Goal: Information Seeking & Learning: Learn about a topic

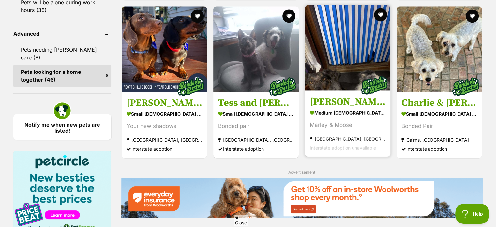
click at [362, 52] on img at bounding box center [347, 47] width 85 height 85
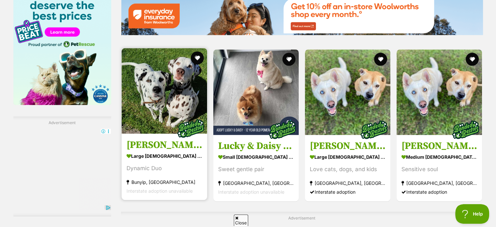
click at [163, 84] on img at bounding box center [164, 90] width 85 height 85
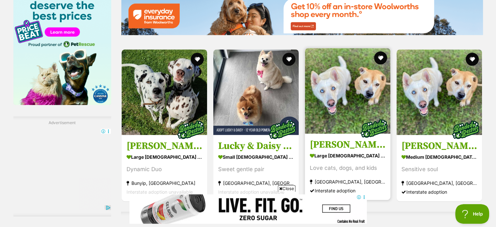
scroll to position [1079, 0]
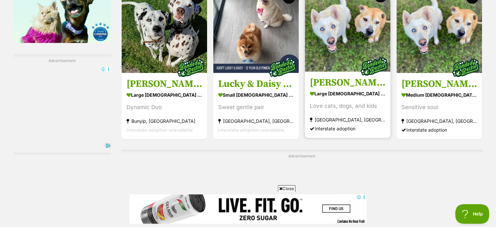
click at [316, 65] on img at bounding box center [347, 28] width 85 height 85
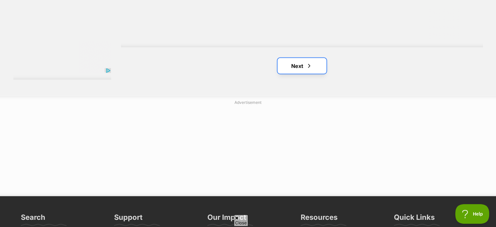
scroll to position [0, 0]
click at [286, 63] on link "Next" at bounding box center [302, 66] width 49 height 16
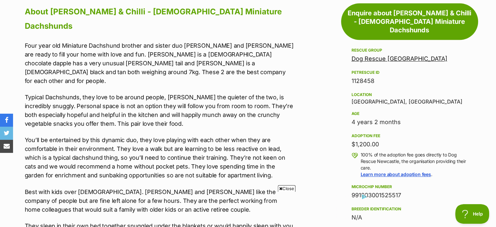
scroll to position [394, 0]
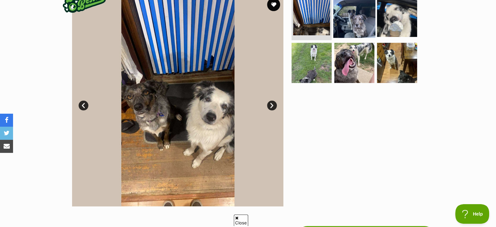
click at [357, 18] on img at bounding box center [354, 16] width 42 height 42
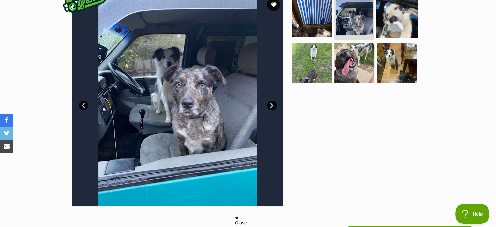
click at [379, 24] on img at bounding box center [397, 16] width 42 height 42
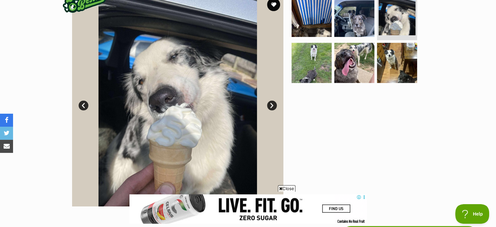
click at [332, 42] on ul at bounding box center [357, 41] width 134 height 93
click at [324, 59] on img at bounding box center [312, 63] width 42 height 42
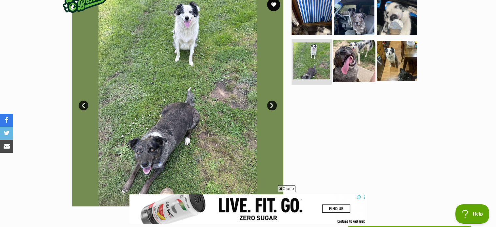
click at [352, 56] on img at bounding box center [354, 61] width 42 height 42
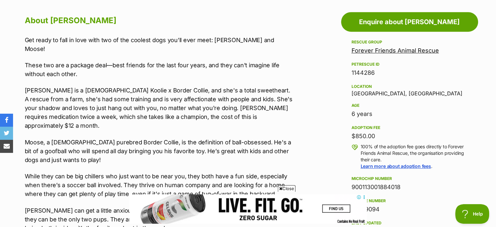
scroll to position [363, 0]
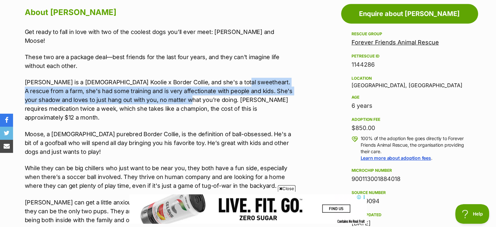
drag, startPoint x: 226, startPoint y: 74, endPoint x: 167, endPoint y: 87, distance: 60.1
click at [167, 87] on p "​Marley is a 5-year-old Koolie x Border Collie, and she's a total sweetheart. A…" at bounding box center [159, 100] width 269 height 44
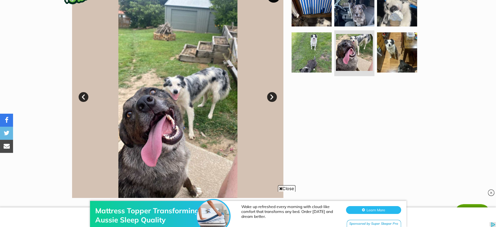
scroll to position [0, 0]
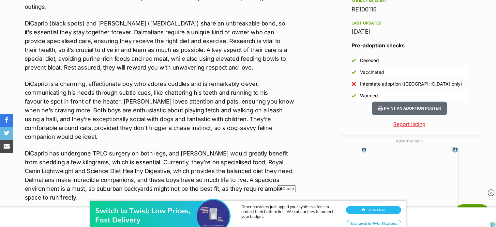
scroll to position [564, 0]
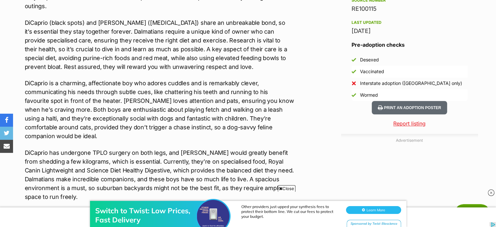
click at [204, 114] on p "DiCaprio is a charming, affectionate boy who adores cuddles and is remarkably c…" at bounding box center [159, 110] width 269 height 62
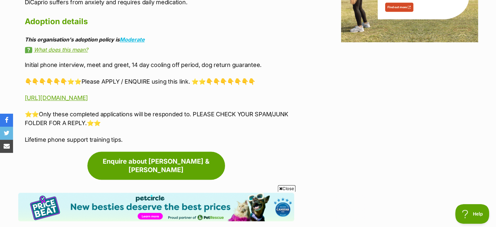
scroll to position [883, 0]
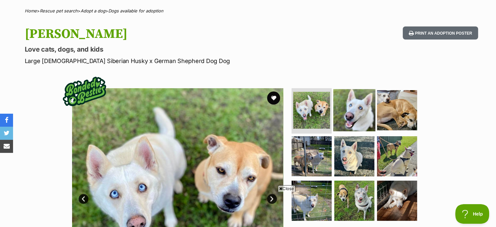
click at [367, 94] on img at bounding box center [354, 110] width 42 height 42
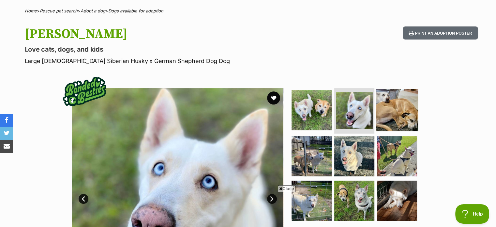
click at [399, 101] on img at bounding box center [397, 110] width 42 height 42
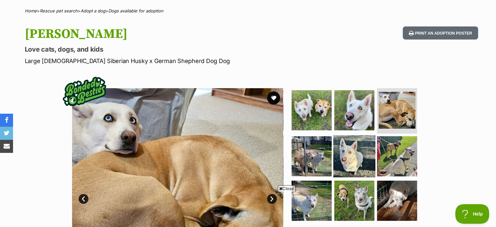
click at [337, 142] on img at bounding box center [354, 156] width 42 height 42
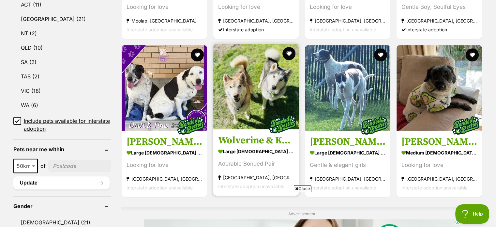
click at [261, 90] on img at bounding box center [255, 86] width 85 height 85
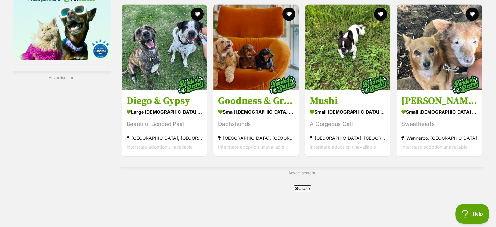
scroll to position [1067, 0]
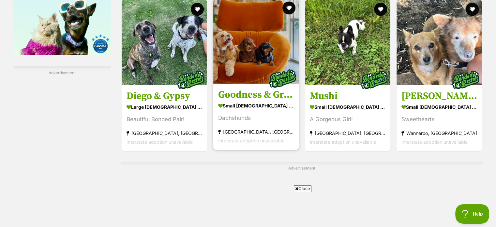
click at [262, 95] on h3 "Goodness & Gracious" at bounding box center [256, 94] width 76 height 12
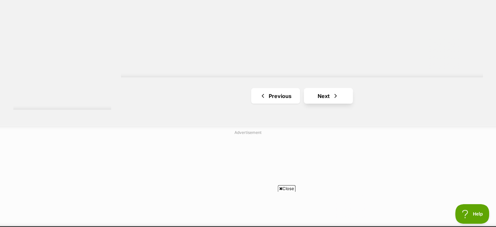
scroll to position [0, 0]
click at [338, 97] on span "Next page" at bounding box center [335, 96] width 7 height 8
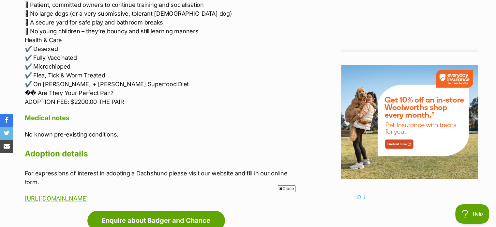
scroll to position [775, 0]
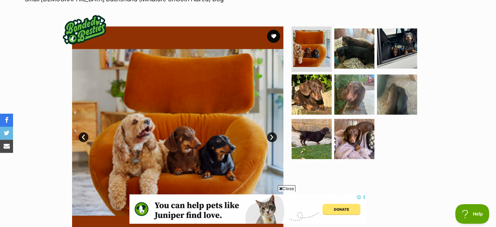
scroll to position [94, 0]
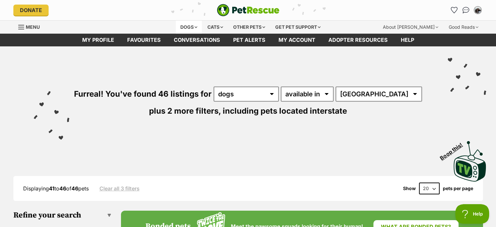
click at [188, 21] on div "Dogs" at bounding box center [189, 27] width 26 height 13
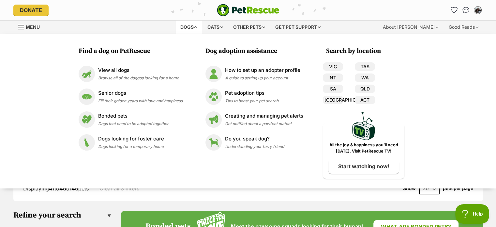
click at [189, 24] on div "Dogs" at bounding box center [189, 27] width 26 height 13
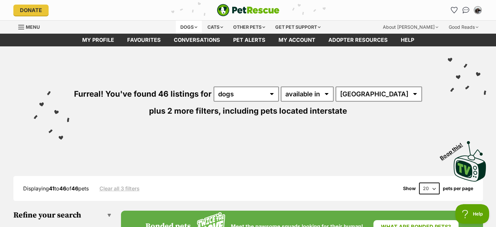
click at [189, 24] on div "Dogs" at bounding box center [189, 27] width 26 height 13
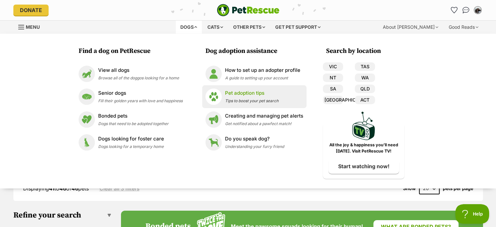
click at [231, 105] on li "Pet adoption tips Tips to boost your pet search" at bounding box center [254, 96] width 104 height 23
click at [230, 102] on span "Tips to boost your pet search" at bounding box center [251, 100] width 53 height 5
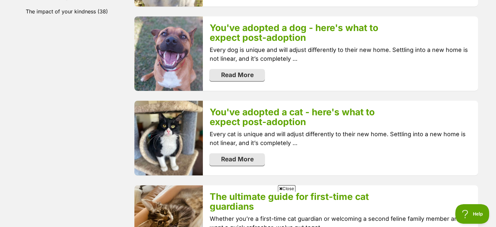
scroll to position [430, 0]
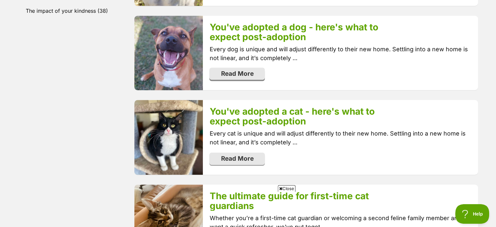
drag, startPoint x: 236, startPoint y: 84, endPoint x: 236, endPoint y: 75, distance: 8.5
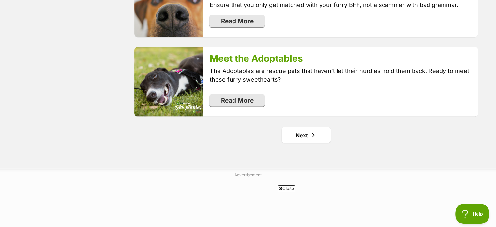
scroll to position [1273, 0]
click at [300, 133] on link "Next" at bounding box center [306, 135] width 49 height 16
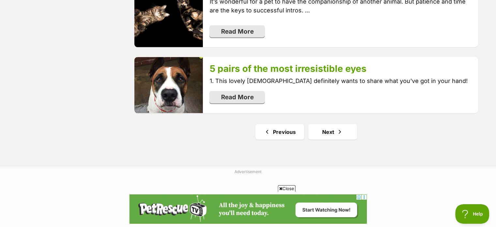
scroll to position [1278, 0]
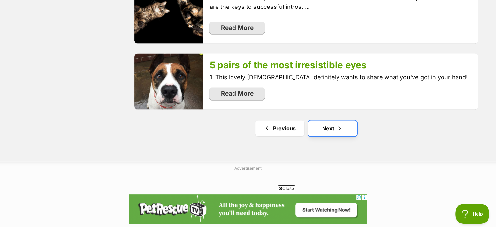
click at [341, 128] on span "Next page" at bounding box center [340, 128] width 7 height 8
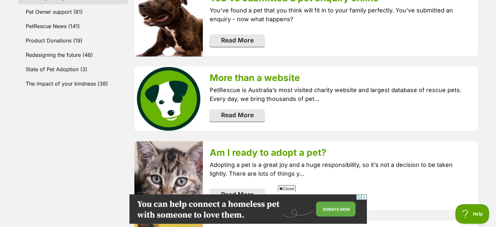
scroll to position [357, 0]
click at [241, 40] on link "Read More" at bounding box center [236, 40] width 55 height 12
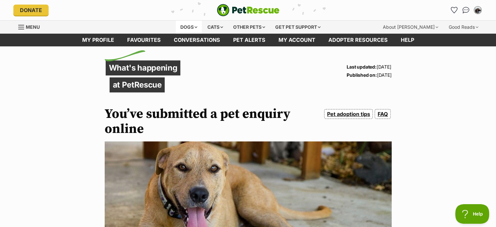
click at [178, 26] on div "Dogs" at bounding box center [189, 27] width 26 height 13
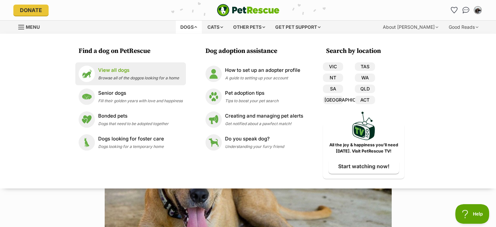
click at [144, 71] on p "View all dogs" at bounding box center [138, 71] width 81 height 8
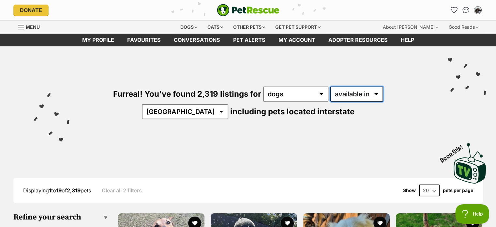
click at [343, 94] on select "available in located in" at bounding box center [356, 93] width 53 height 15
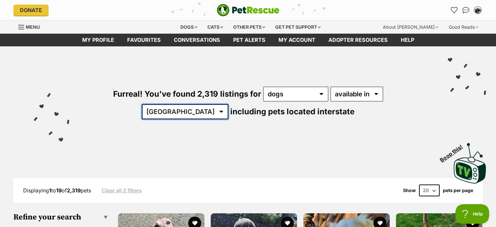
click at [228, 104] on select "[GEOGRAPHIC_DATA] [GEOGRAPHIC_DATA] [GEOGRAPHIC_DATA] [GEOGRAPHIC_DATA] [GEOGRA…" at bounding box center [185, 111] width 86 height 15
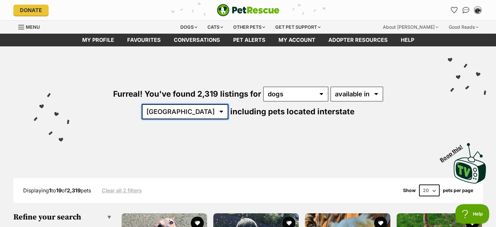
select select "SA"
click at [228, 104] on select "[GEOGRAPHIC_DATA] [GEOGRAPHIC_DATA] [GEOGRAPHIC_DATA] [GEOGRAPHIC_DATA] [GEOGRA…" at bounding box center [185, 111] width 86 height 15
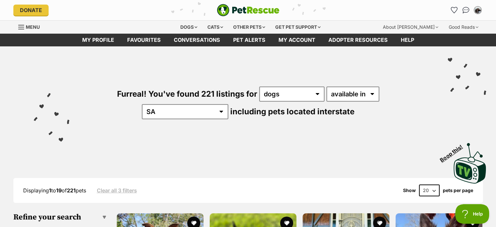
click at [376, 158] on div "Visit PetRescue TV (external site) Boop this!" at bounding box center [248, 161] width 477 height 48
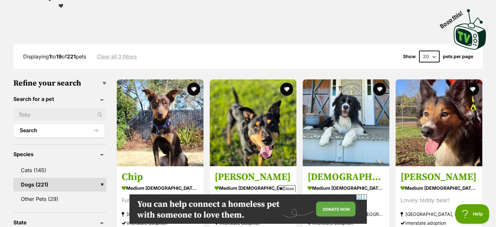
click at [424, 61] on div "Displaying 1 to 19 of 221 pets Clear all 3 filters Show 20 40 60 pets per page" at bounding box center [248, 56] width 470 height 25
select select "60"
click at [419, 51] on select "20 40 60" at bounding box center [429, 57] width 21 height 12
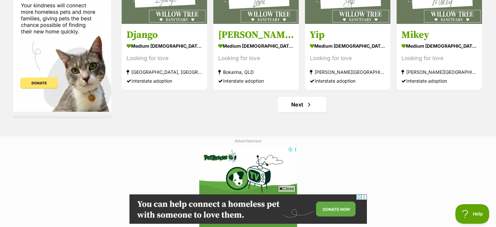
scroll to position [3208, 0]
click at [305, 103] on link "Next" at bounding box center [302, 104] width 49 height 16
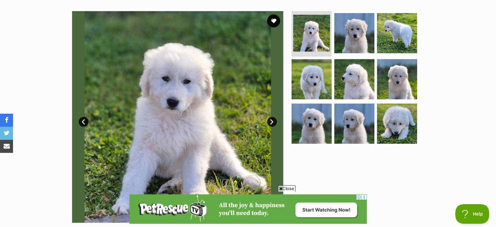
scroll to position [139, 0]
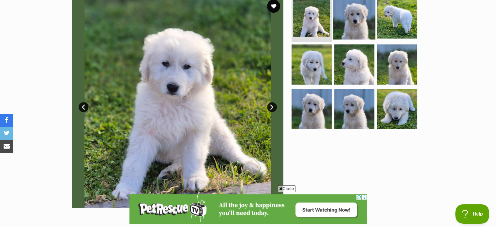
click at [363, 28] on img at bounding box center [354, 18] width 42 height 42
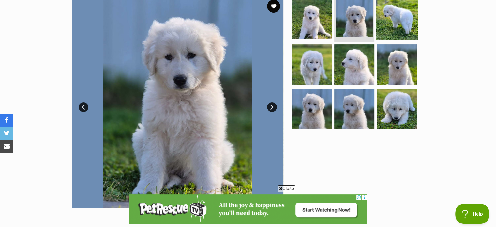
click at [386, 31] on img at bounding box center [397, 18] width 42 height 42
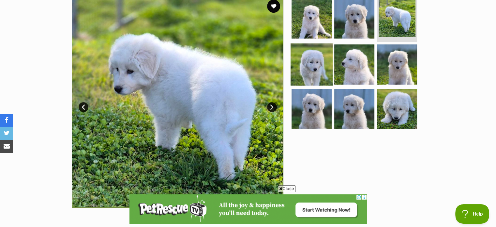
click at [332, 59] on img at bounding box center [312, 64] width 42 height 42
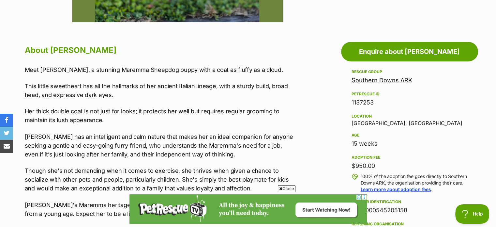
scroll to position [325, 0]
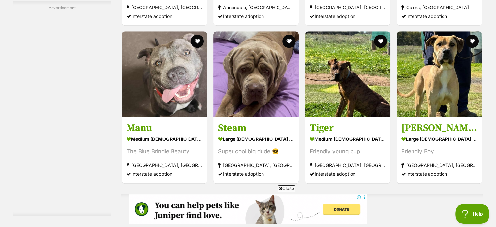
scroll to position [3104, 0]
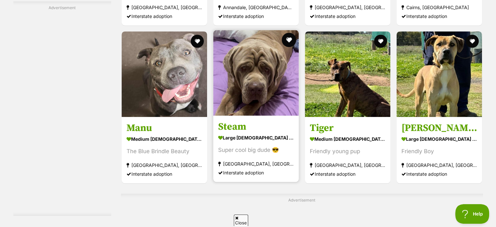
click at [292, 39] on button "favourite" at bounding box center [289, 40] width 14 height 14
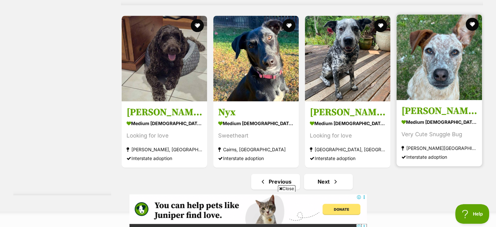
scroll to position [3404, 0]
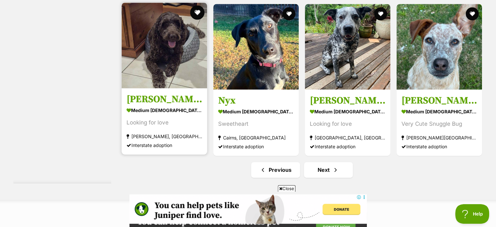
click at [199, 7] on button "favourite" at bounding box center [197, 12] width 14 height 14
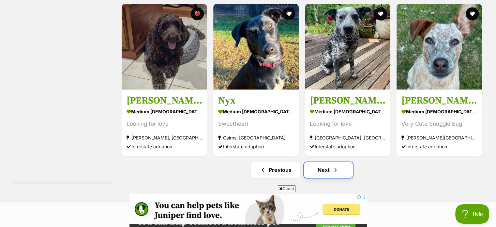
click at [321, 171] on link "Next" at bounding box center [328, 170] width 49 height 16
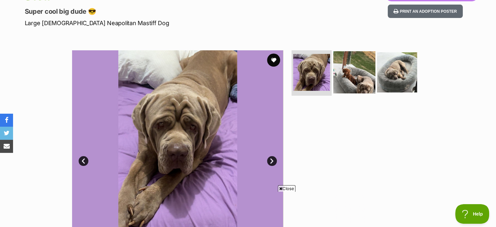
click at [361, 77] on img at bounding box center [354, 72] width 42 height 42
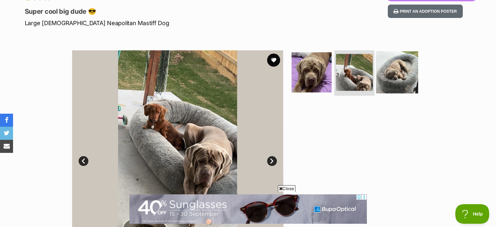
click at [391, 76] on img at bounding box center [397, 72] width 42 height 42
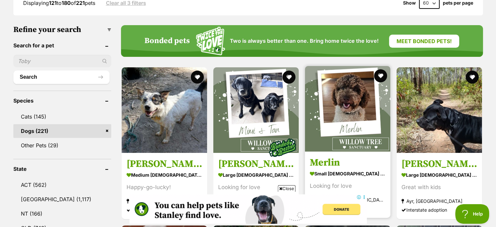
click at [342, 100] on img at bounding box center [347, 108] width 85 height 85
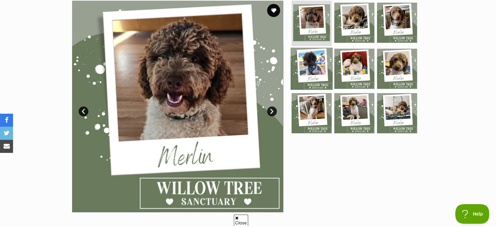
click at [329, 64] on img at bounding box center [312, 69] width 42 height 42
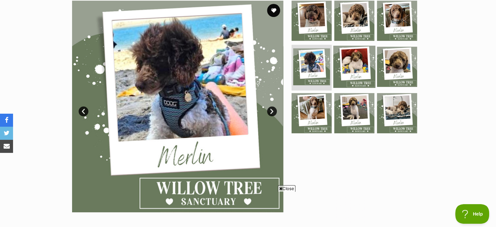
click at [355, 68] on img at bounding box center [354, 67] width 42 height 42
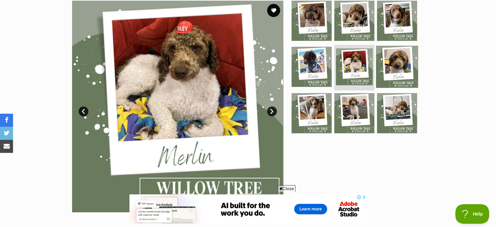
click at [385, 72] on img at bounding box center [397, 67] width 42 height 42
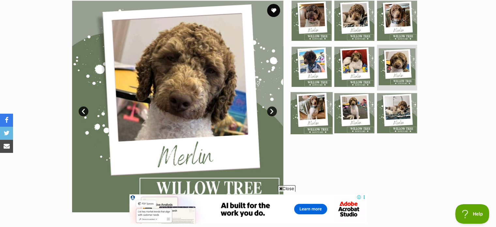
click at [324, 103] on img at bounding box center [312, 113] width 42 height 42
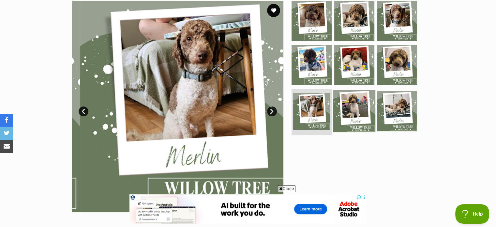
click at [358, 112] on img at bounding box center [354, 111] width 42 height 42
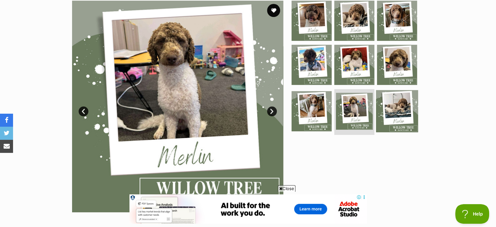
click at [380, 116] on img at bounding box center [397, 111] width 42 height 42
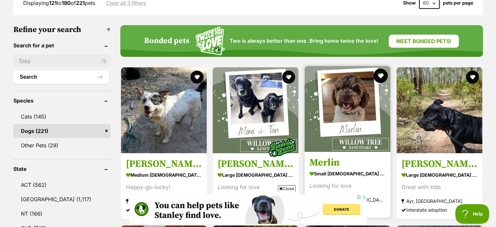
click at [381, 74] on button "favourite" at bounding box center [380, 76] width 14 height 14
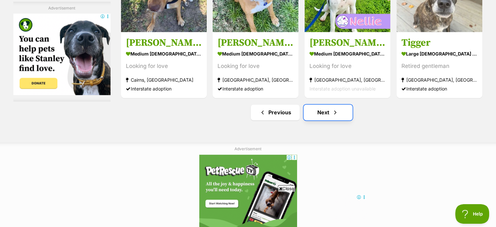
click at [324, 107] on link "Next" at bounding box center [328, 112] width 49 height 16
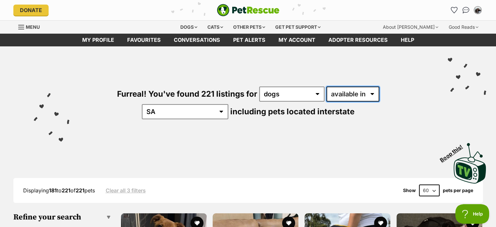
click at [327, 93] on select "available in located in" at bounding box center [353, 93] width 53 height 15
select select "disabled"
click at [327, 86] on select "available in located in" at bounding box center [353, 93] width 53 height 15
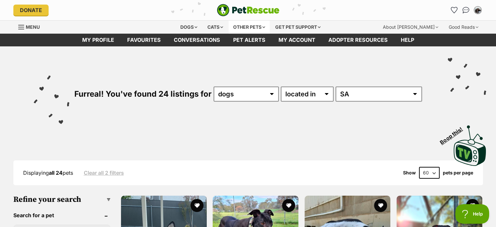
click at [243, 22] on div "Other pets" at bounding box center [249, 27] width 41 height 13
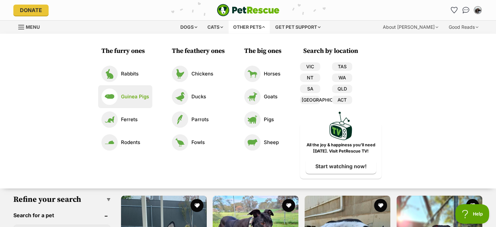
click at [132, 96] on p "Guinea Pigs" at bounding box center [135, 97] width 28 height 8
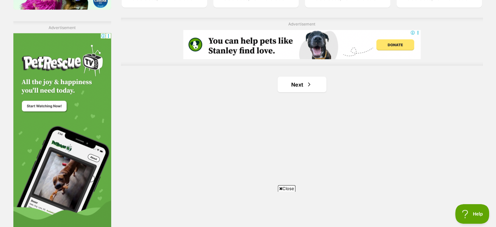
scroll to position [1166, 0]
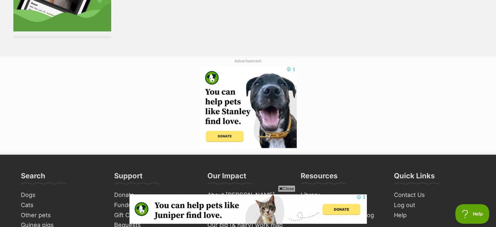
scroll to position [1378, 0]
